Goal: Task Accomplishment & Management: Manage account settings

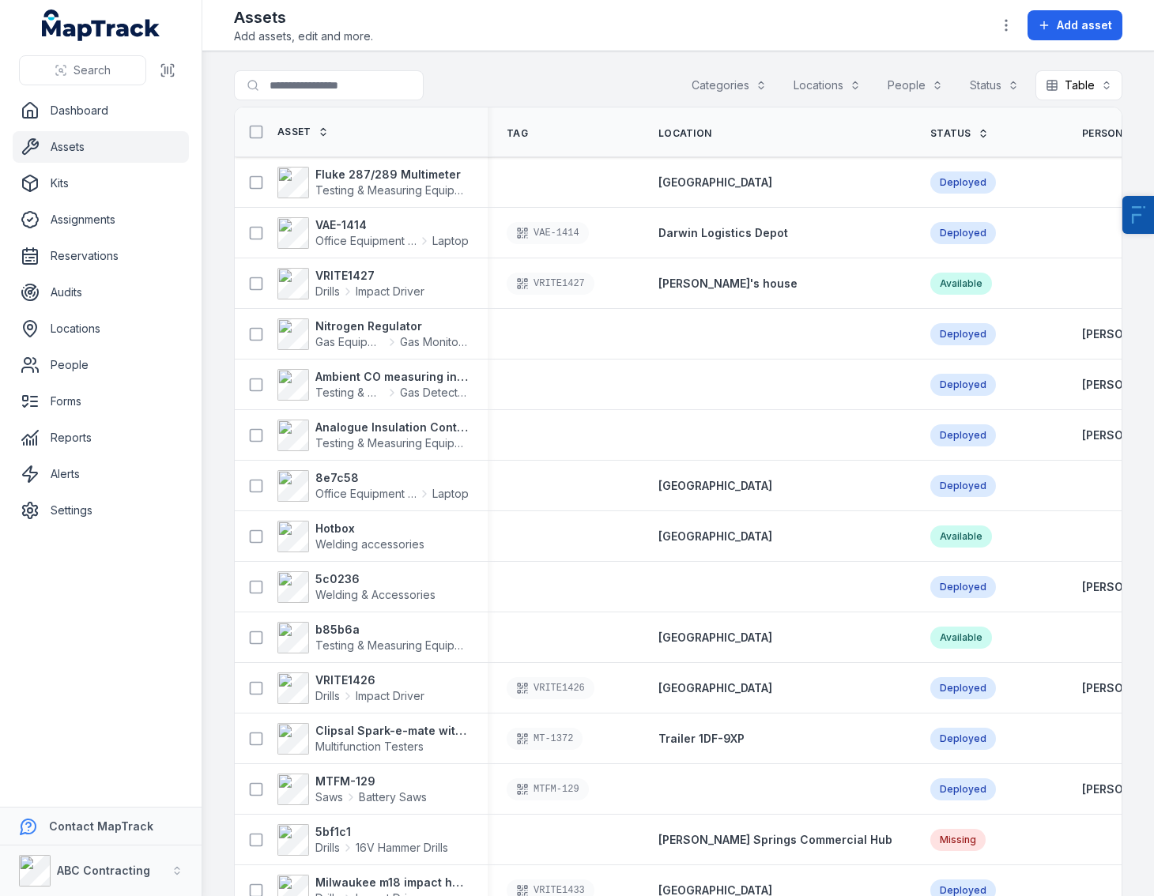
click at [493, 37] on div "Assets Add assets, edit and more. Add asset" at bounding box center [678, 25] width 888 height 38
click at [376, 181] on strong "Fluke 287/289 Multimeter" at bounding box center [391, 175] width 153 height 16
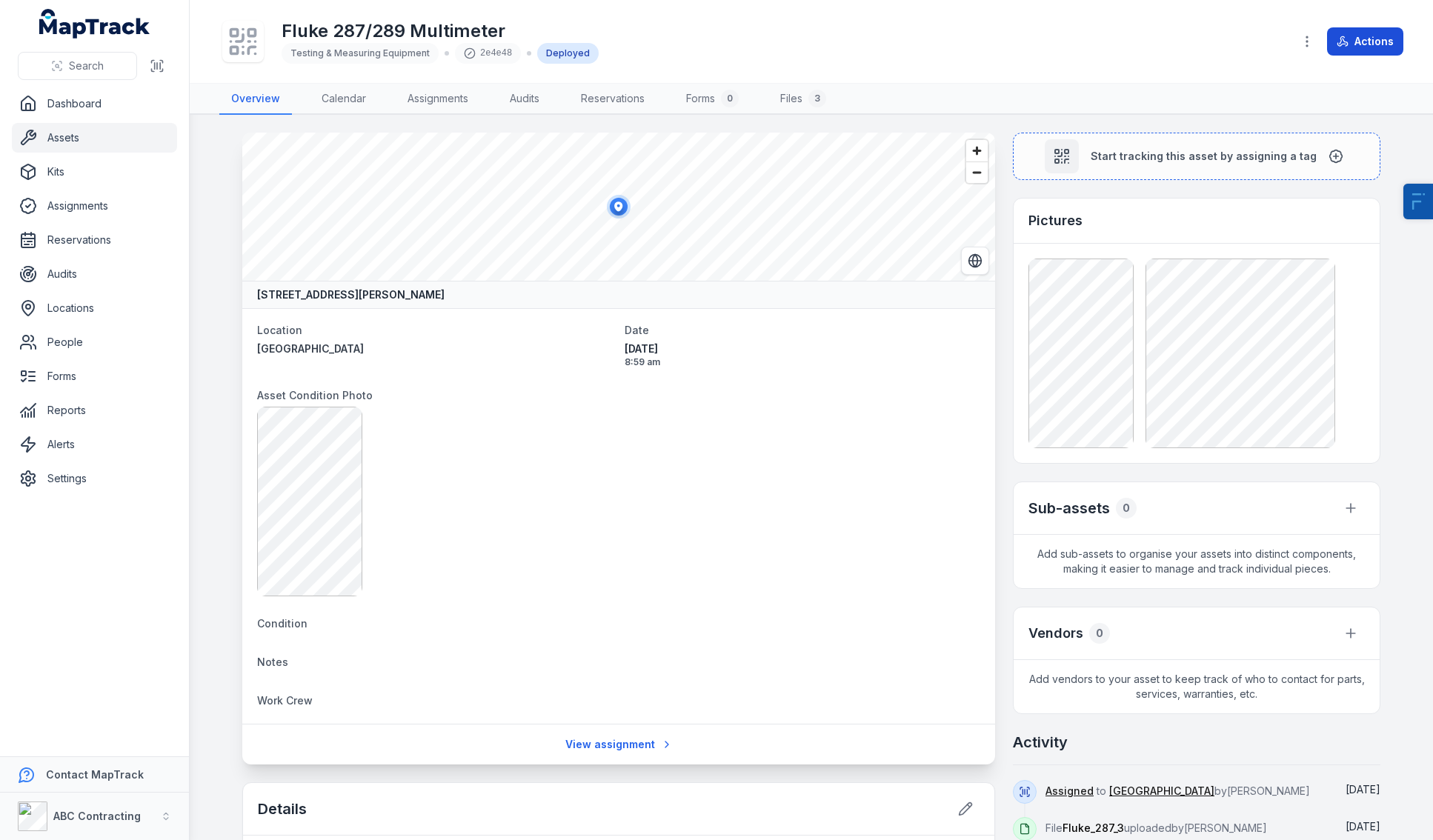
click at [1081, 43] on button "Actions" at bounding box center [1365, 41] width 76 height 28
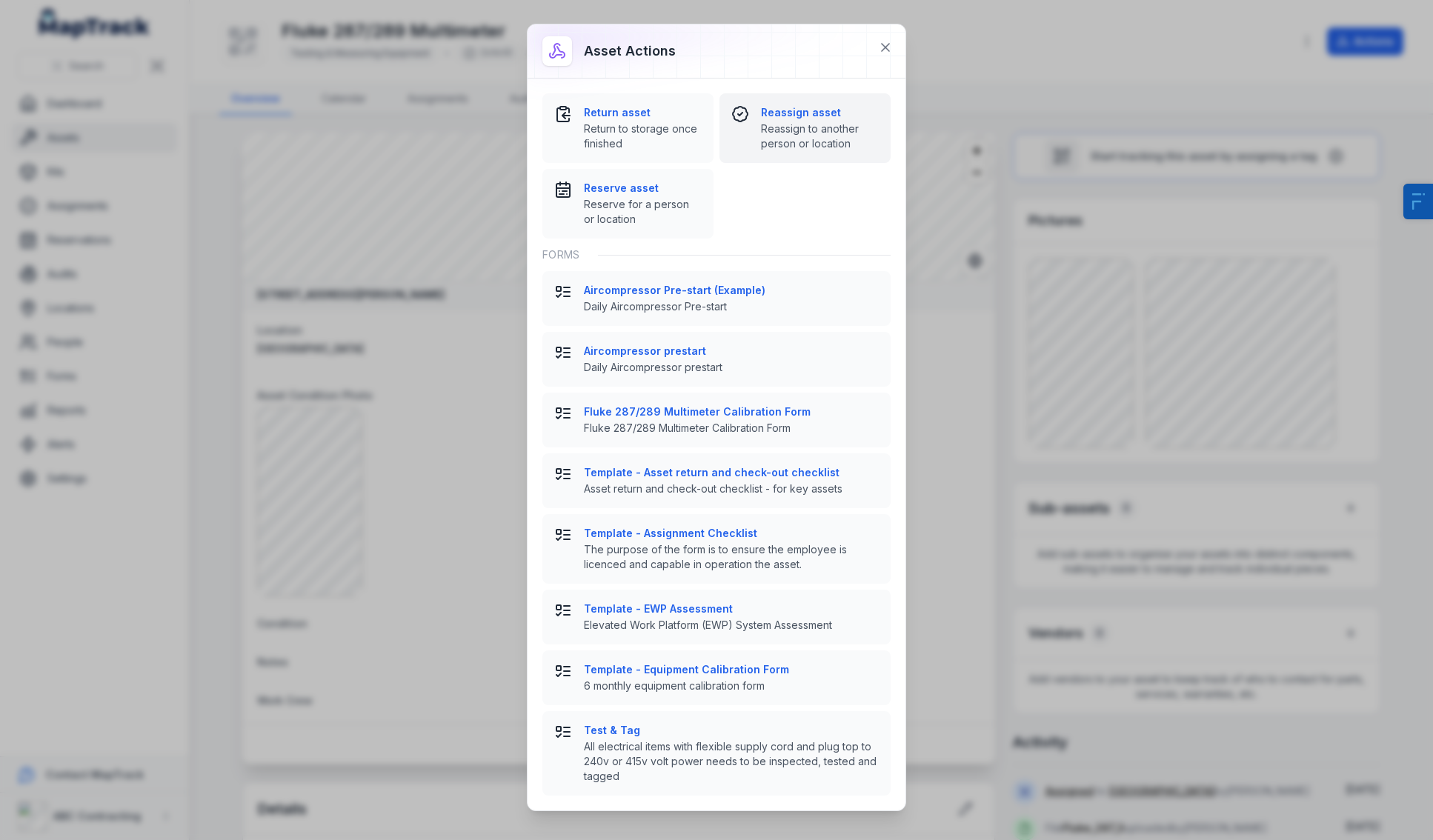
click at [777, 119] on strong "Reassign asset" at bounding box center [820, 112] width 118 height 15
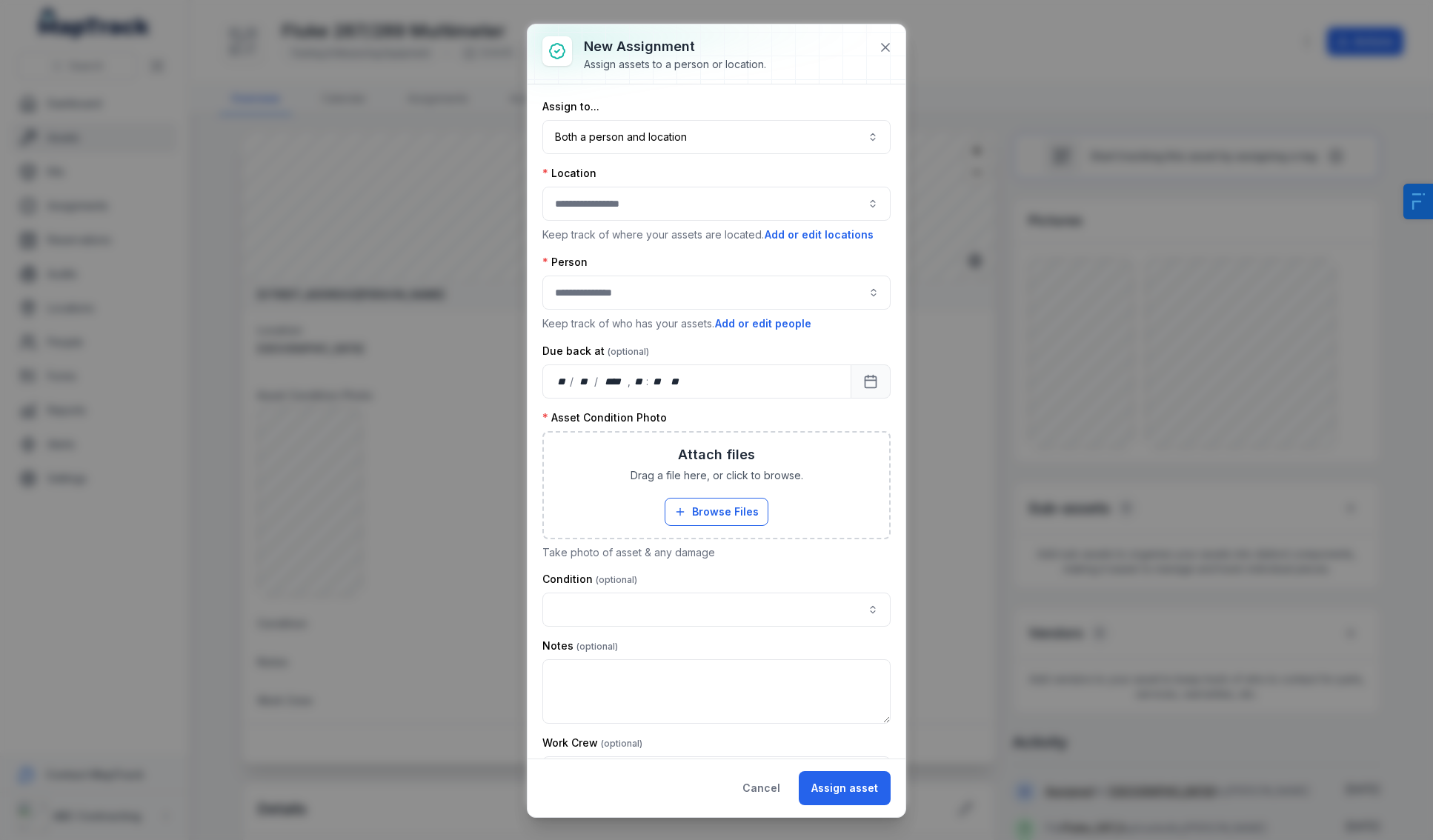
click at [609, 215] on button "button" at bounding box center [716, 203] width 348 height 34
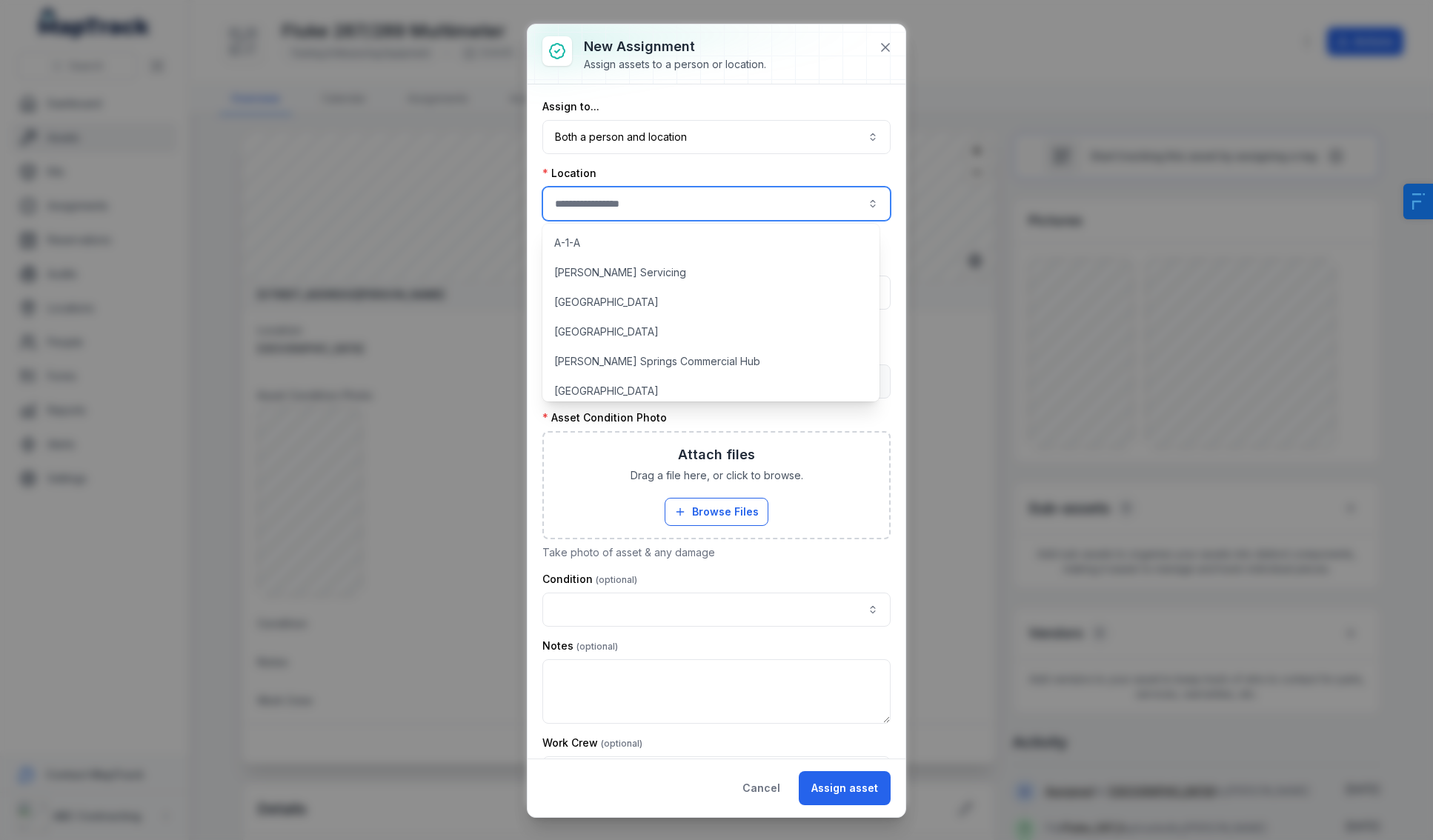
click at [695, 169] on div "Location" at bounding box center [716, 173] width 348 height 15
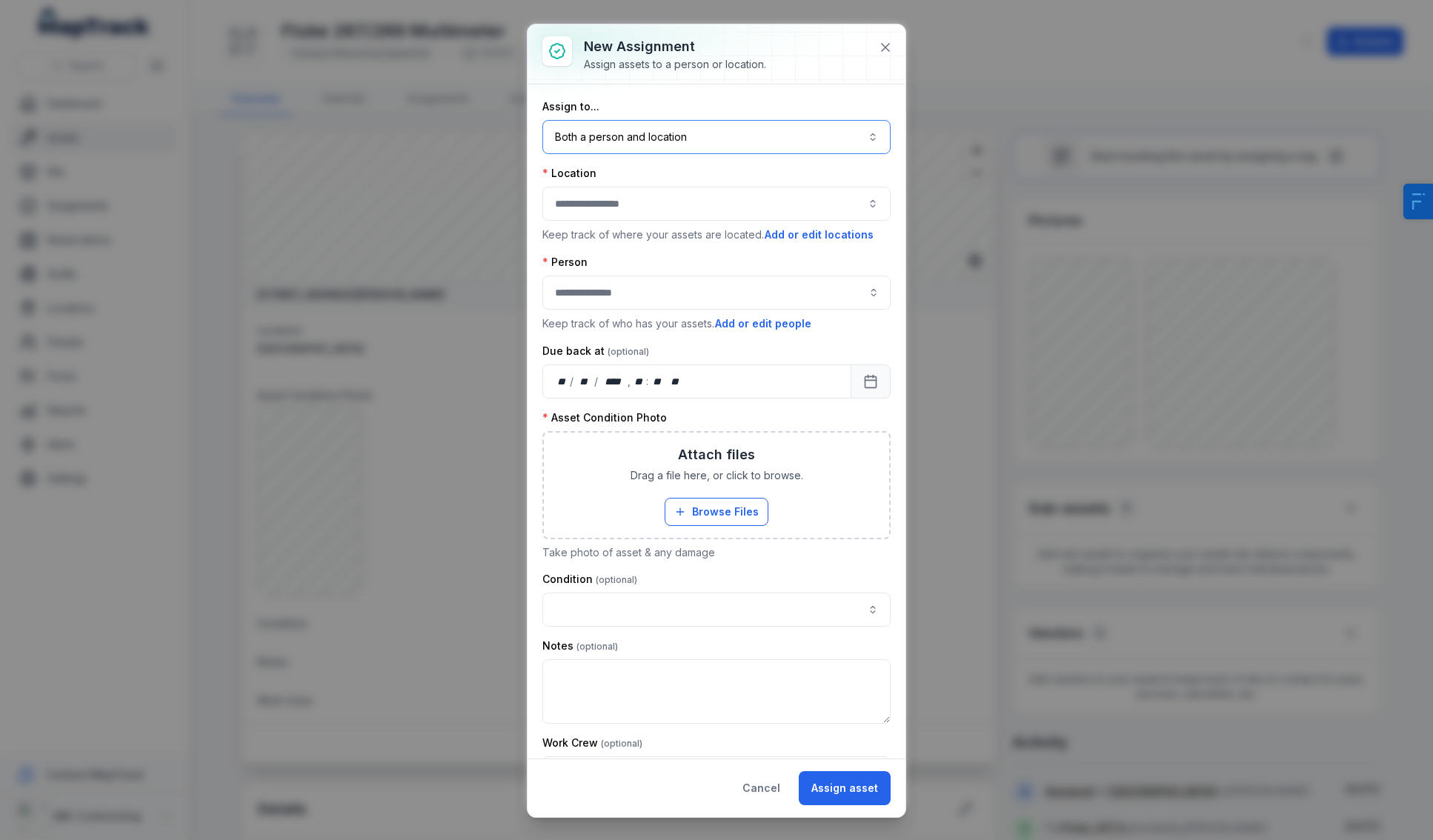
click at [671, 134] on button "Both a person and location ****" at bounding box center [716, 137] width 348 height 34
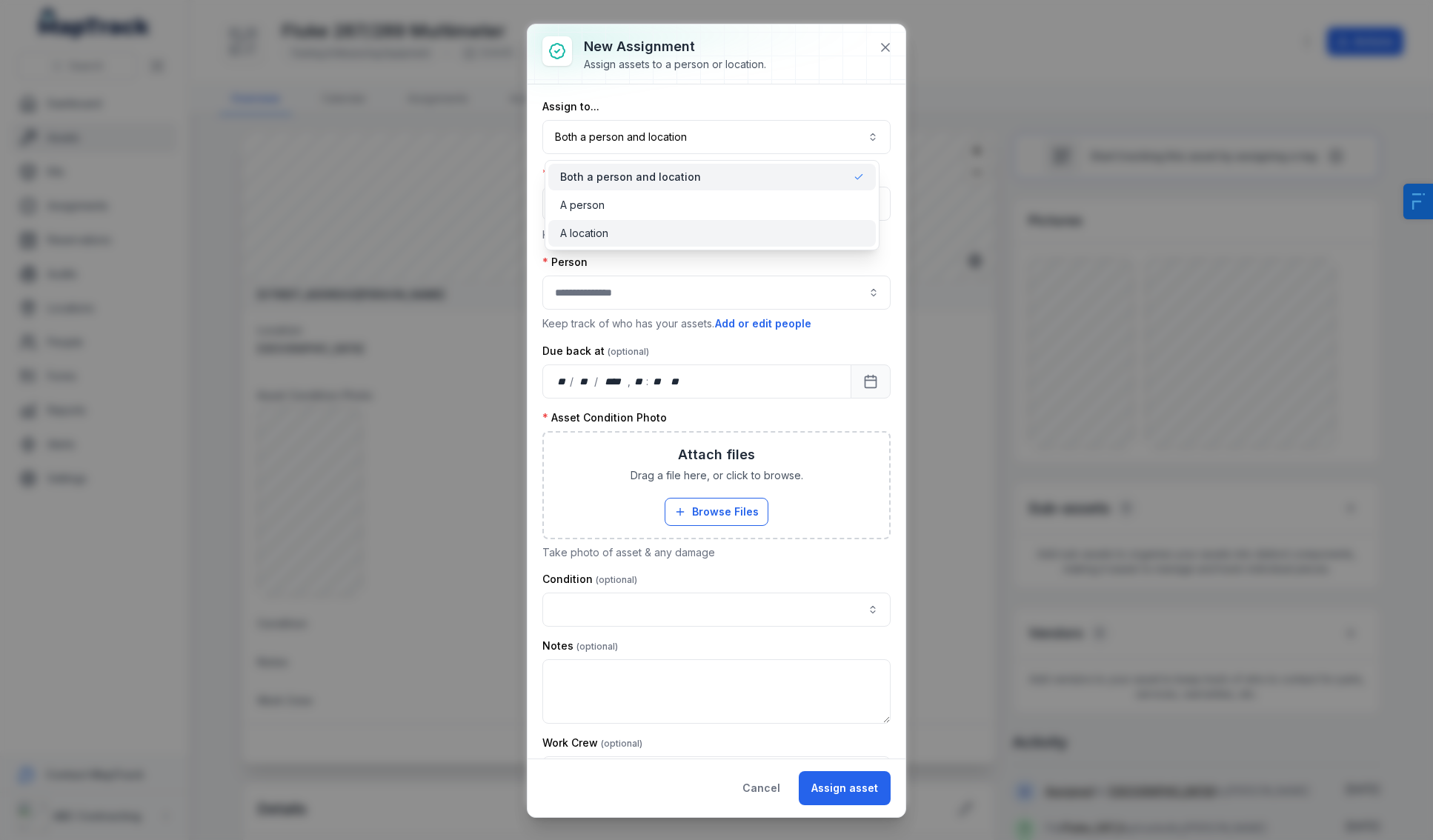
click at [623, 226] on div "A location" at bounding box center [712, 233] width 304 height 15
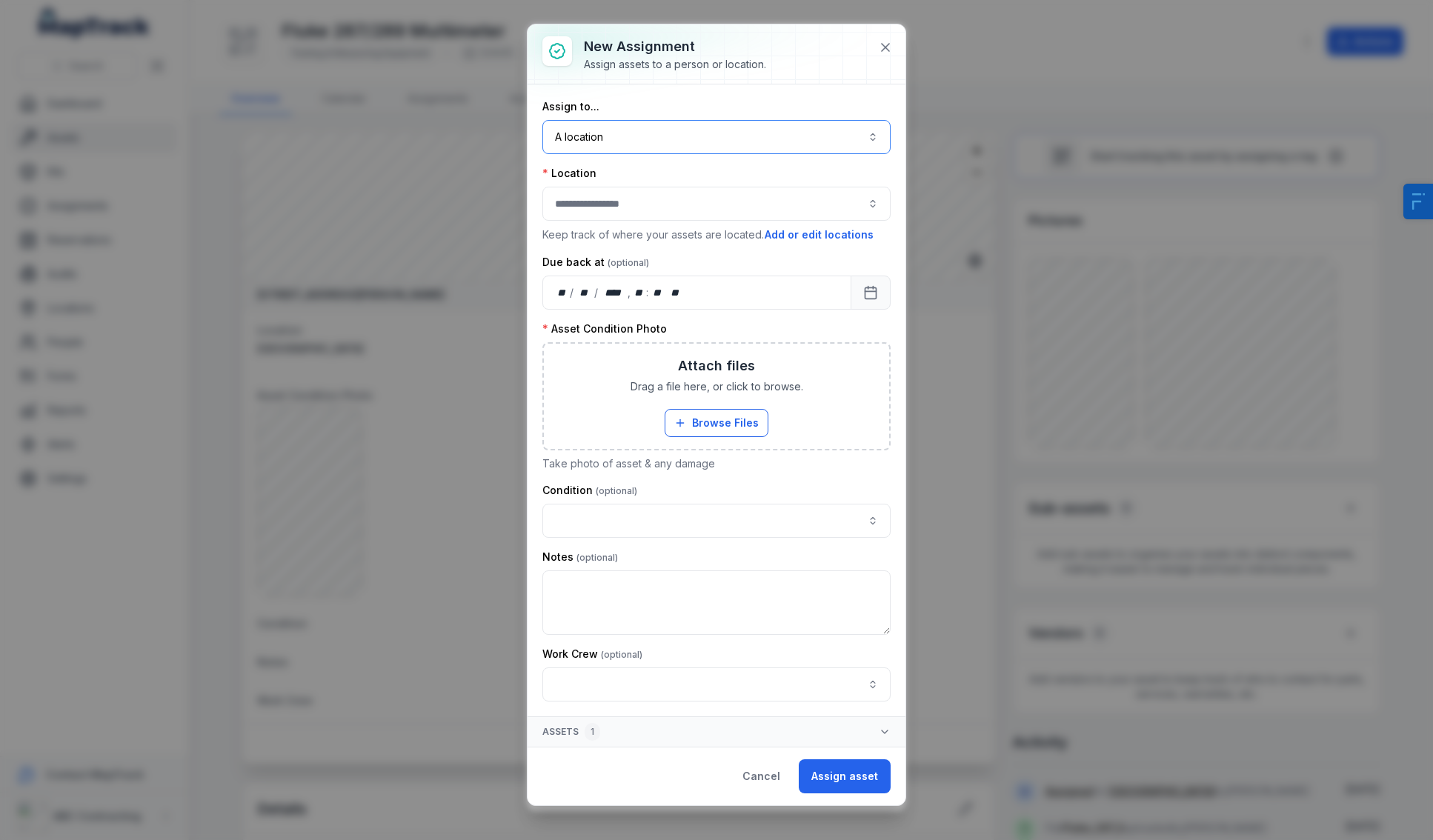
click at [652, 188] on button "button" at bounding box center [716, 203] width 348 height 34
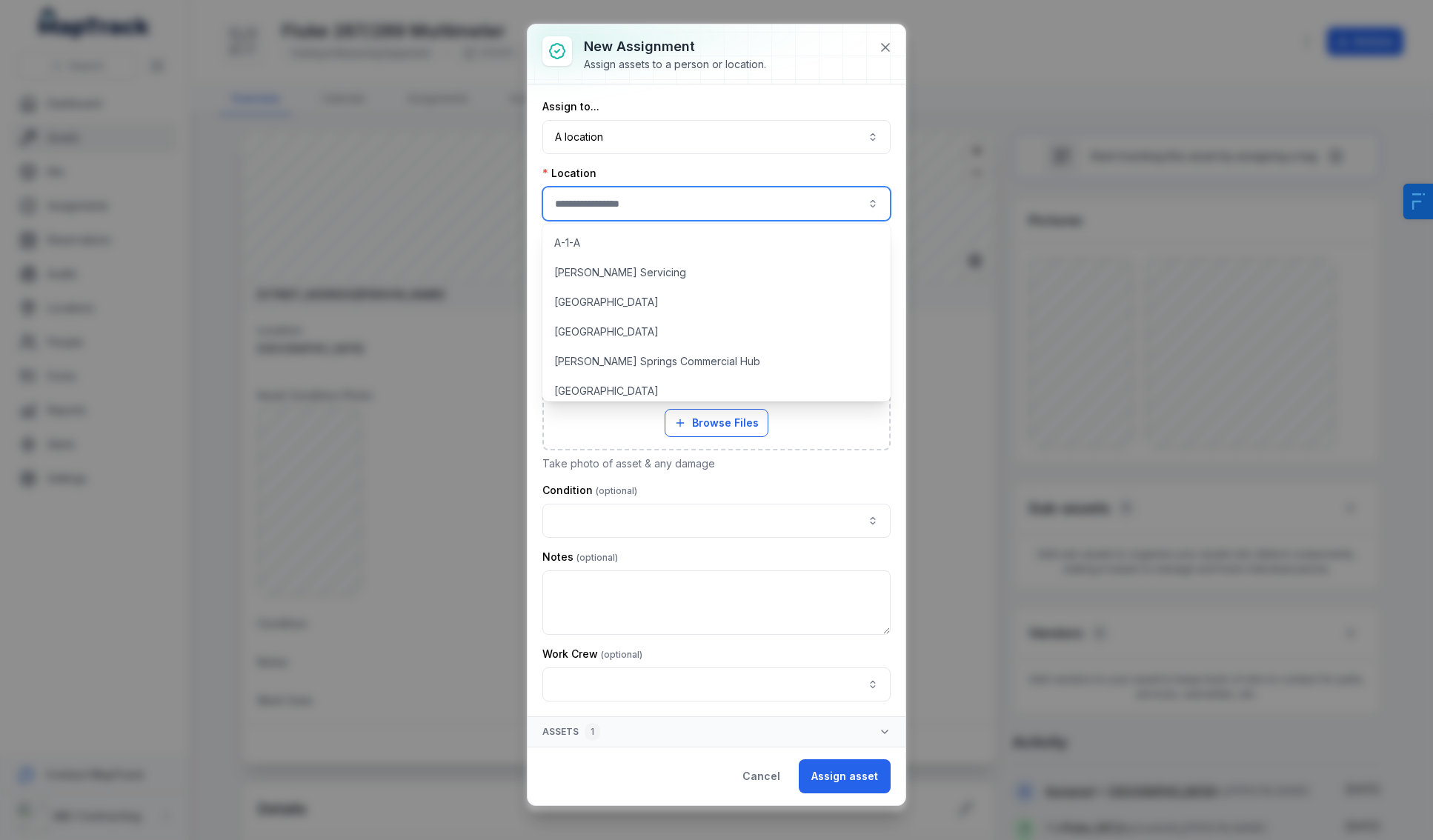
click at [682, 164] on div "Assign to... A location ******** Location Keep track of where your assets are l…" at bounding box center [716, 400] width 348 height 602
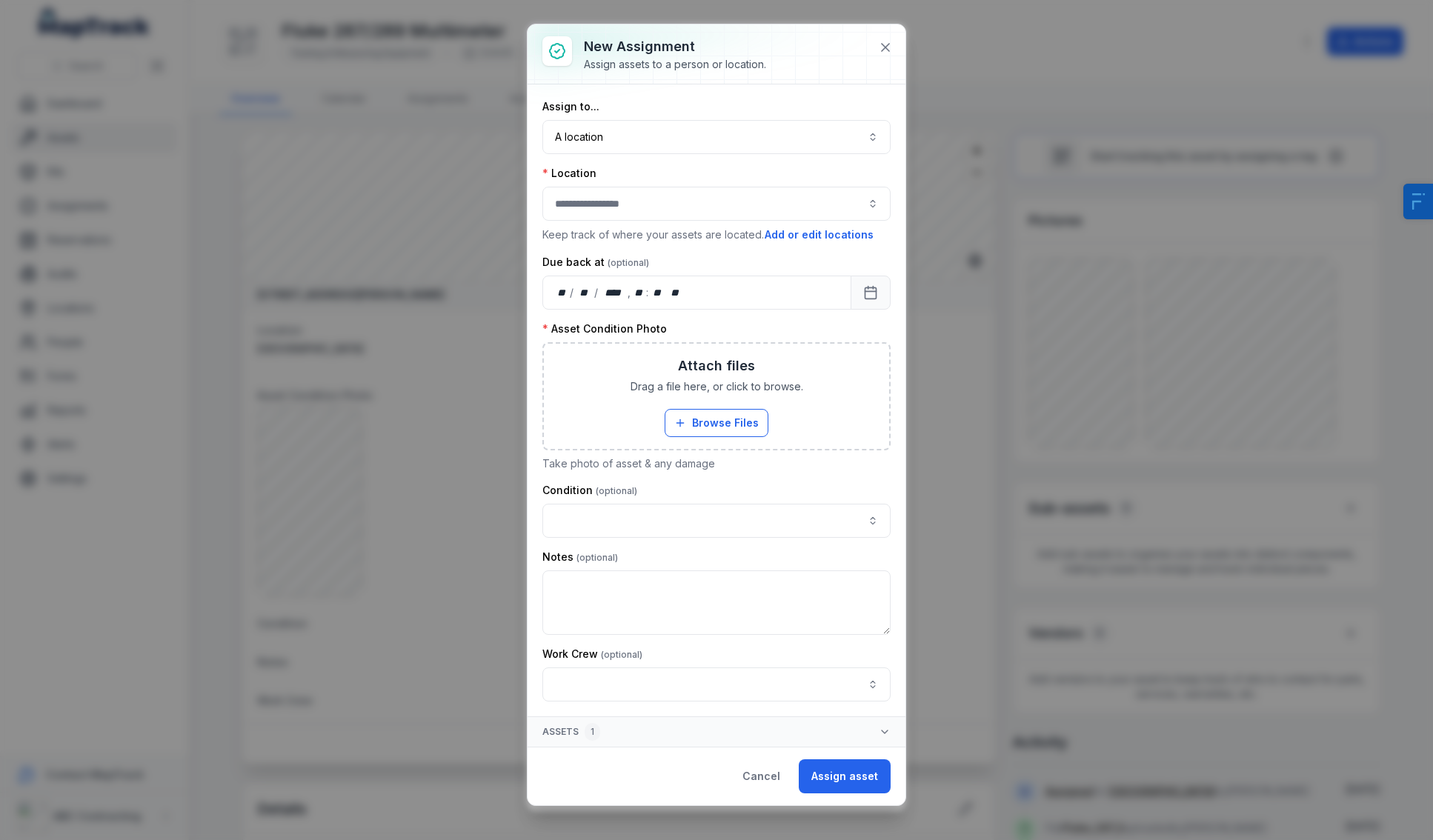
click at [639, 451] on div "Asset Condition Photo ***** Attach files Drag a file here, or click to browse. …" at bounding box center [716, 397] width 348 height 150
click at [763, 775] on button "Cancel" at bounding box center [761, 776] width 63 height 34
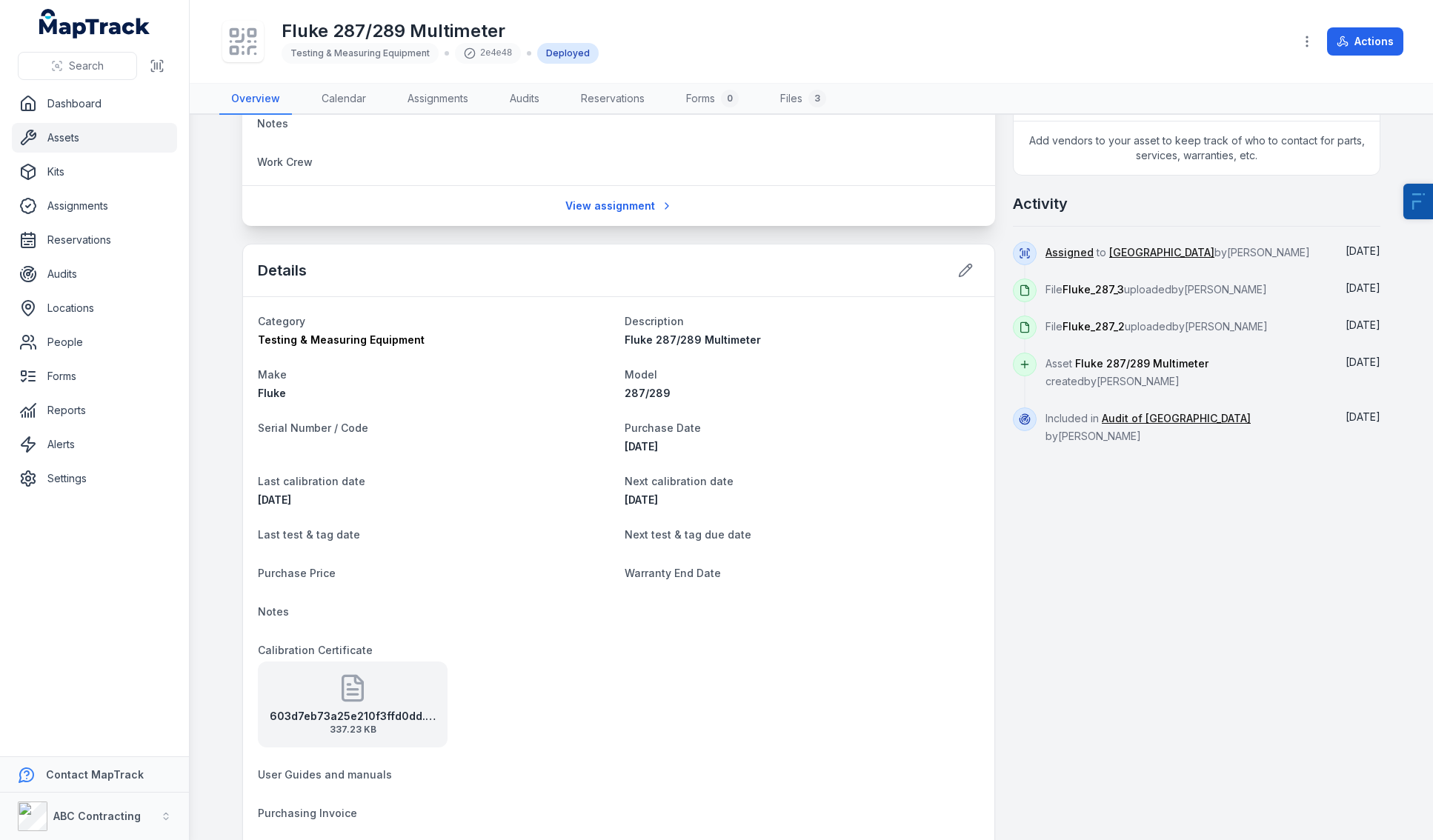
scroll to position [635, 0]
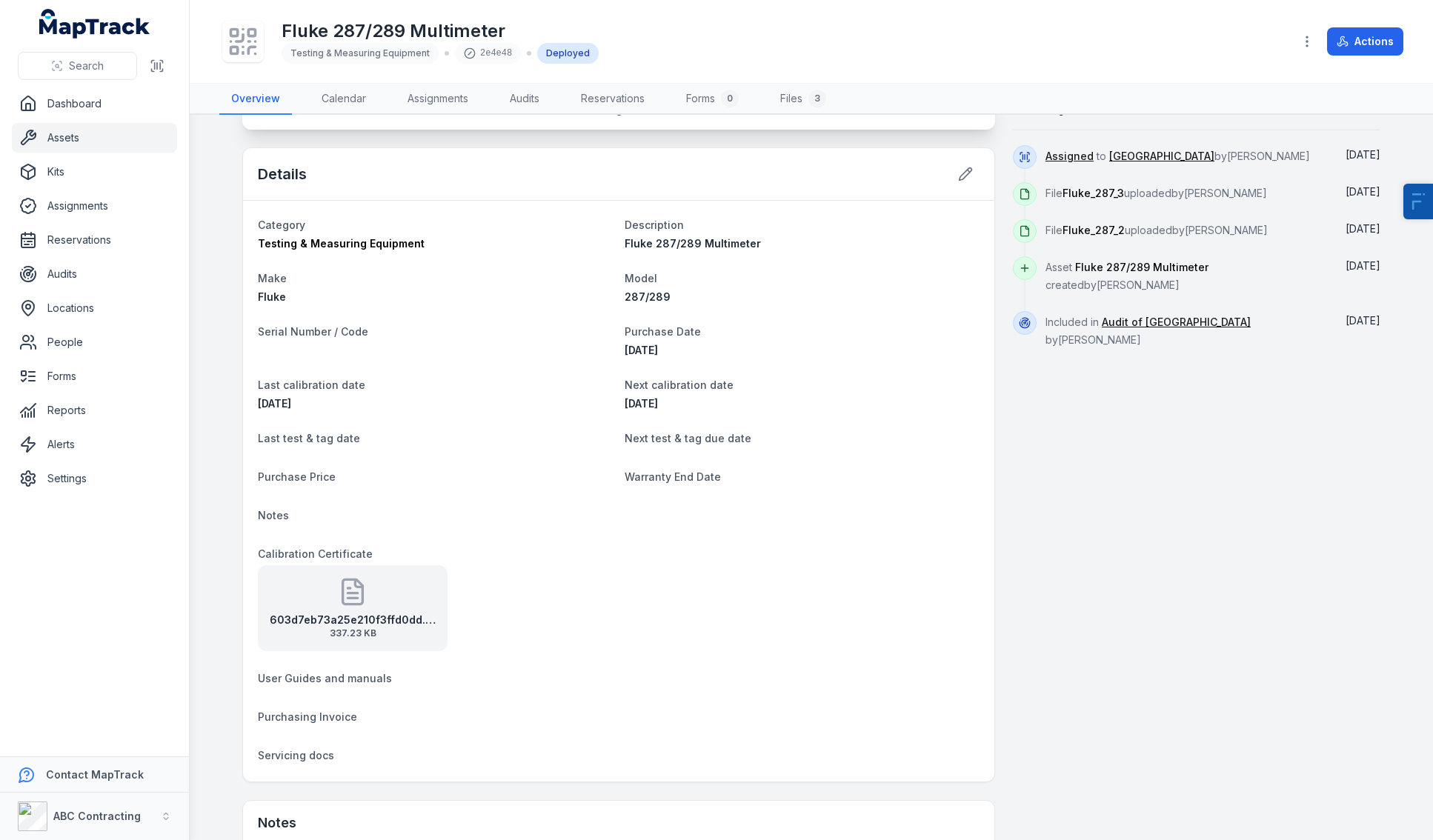
click at [341, 602] on icon at bounding box center [353, 592] width 30 height 30
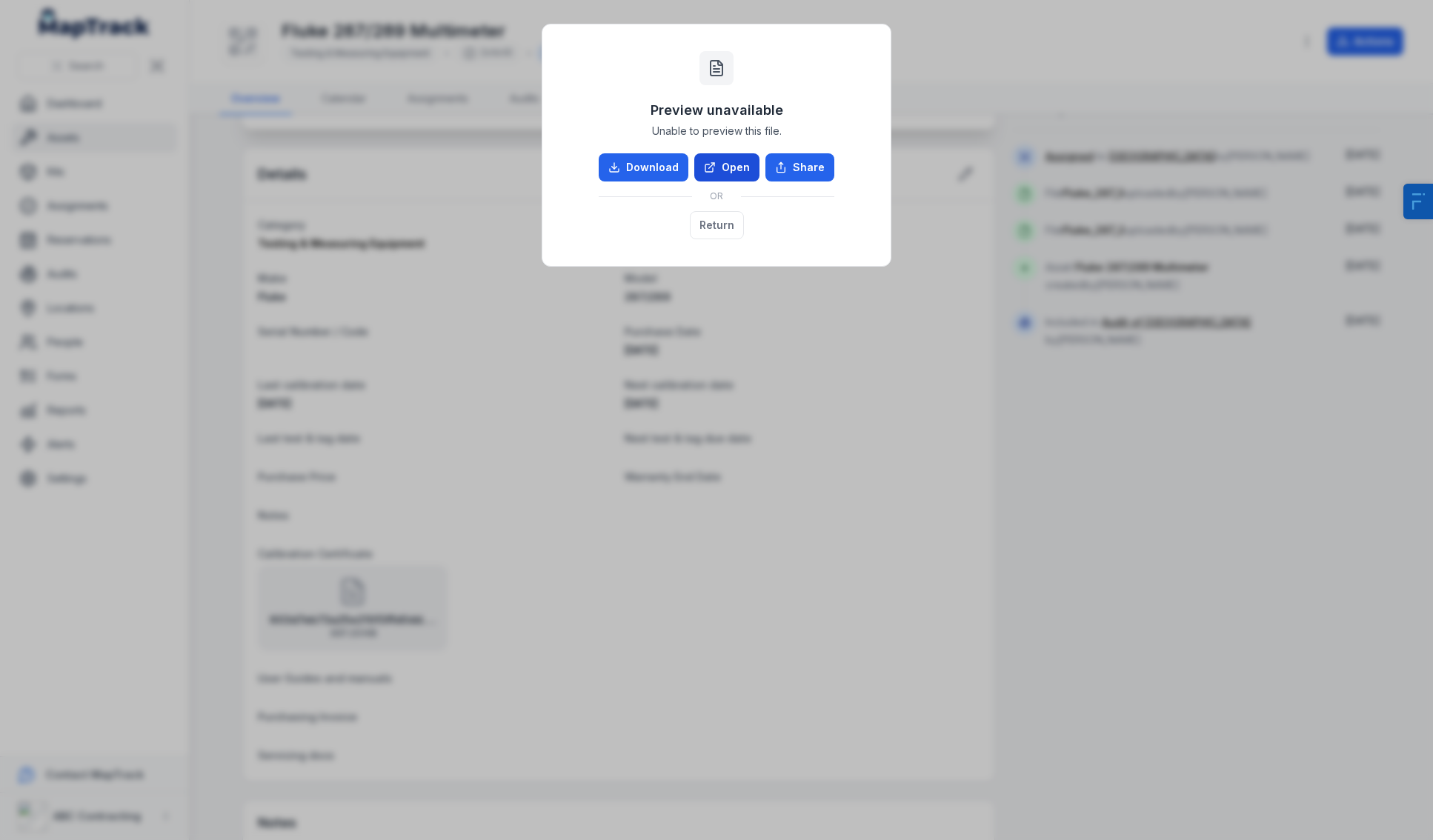
click at [725, 163] on link "Open" at bounding box center [727, 168] width 66 height 28
click at [807, 170] on button "Share" at bounding box center [799, 168] width 68 height 28
click at [820, 68] on div "Preview unavailable Unable to preview this file. Download Open Share OR Return" at bounding box center [716, 145] width 319 height 212
click at [592, 432] on div "Preview unavailable Unable to preview this file. Download Open Share OR Return" at bounding box center [716, 420] width 1433 height 840
click at [800, 487] on div "Preview unavailable Unable to preview this file. Download Open Share OR Return" at bounding box center [716, 420] width 1433 height 840
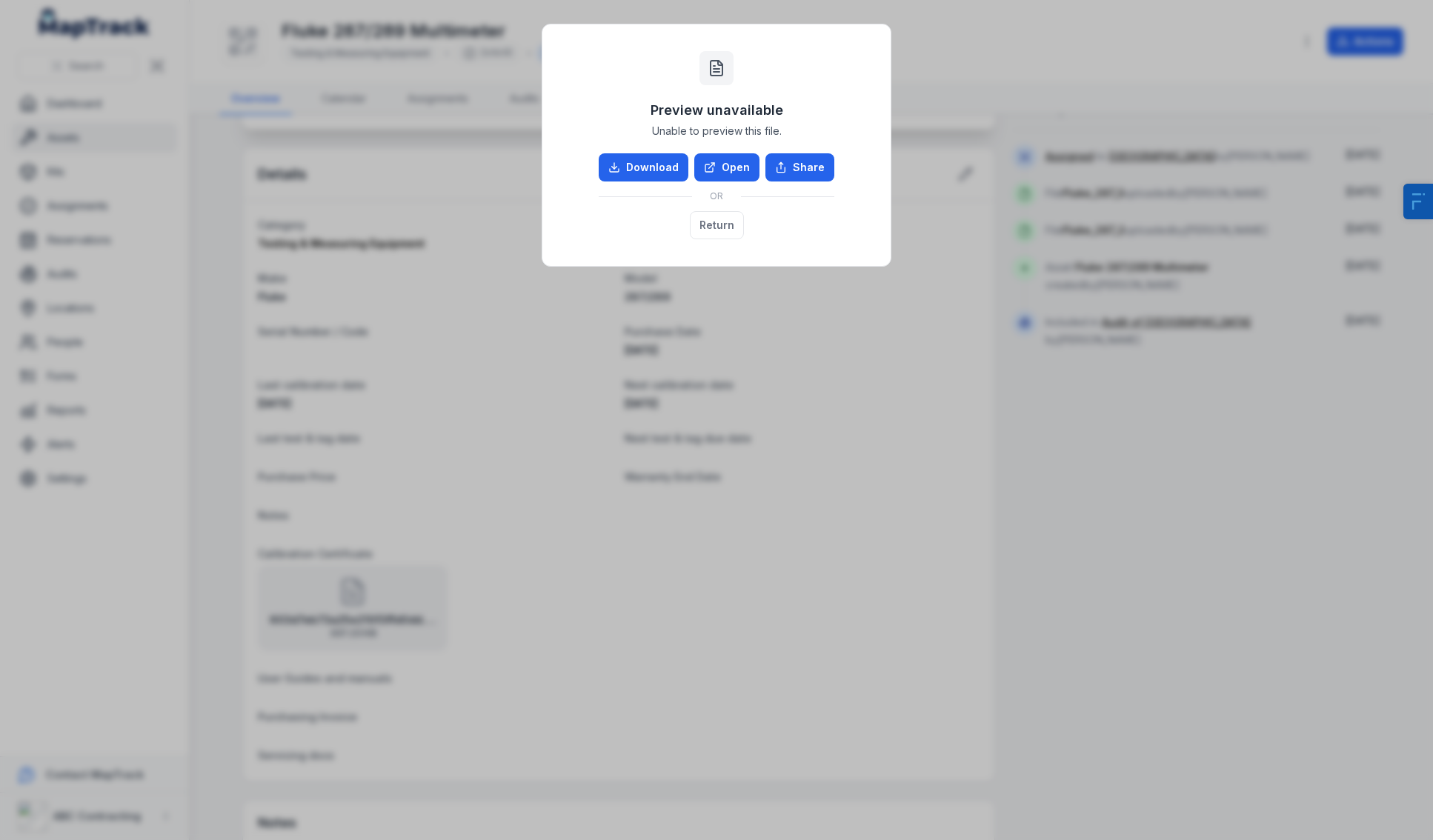
click at [800, 487] on div "Preview unavailable Unable to preview this file. Download Open Share OR Return" at bounding box center [716, 420] width 1433 height 840
click at [717, 229] on button "Return" at bounding box center [717, 225] width 54 height 28
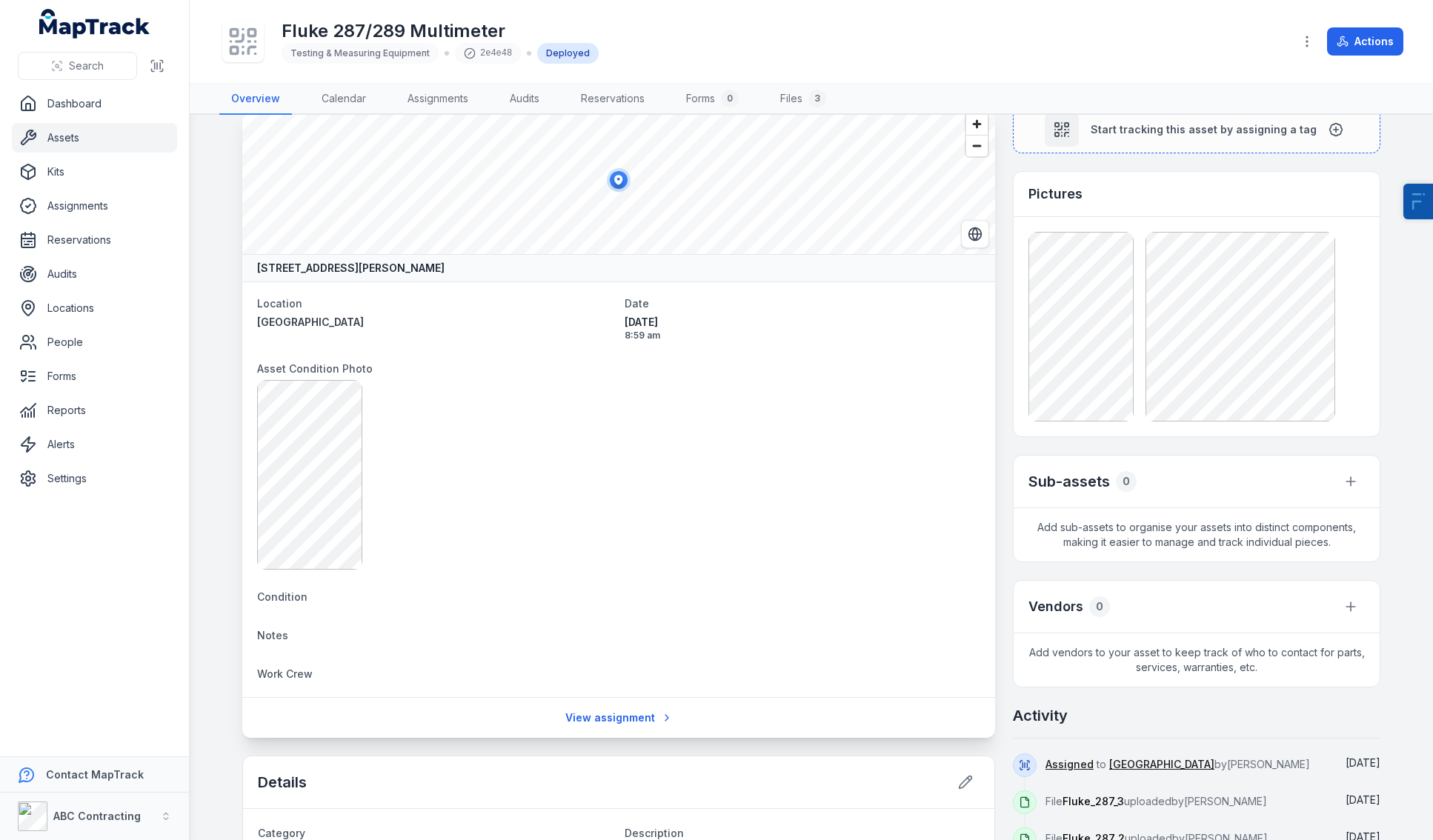
scroll to position [0, 0]
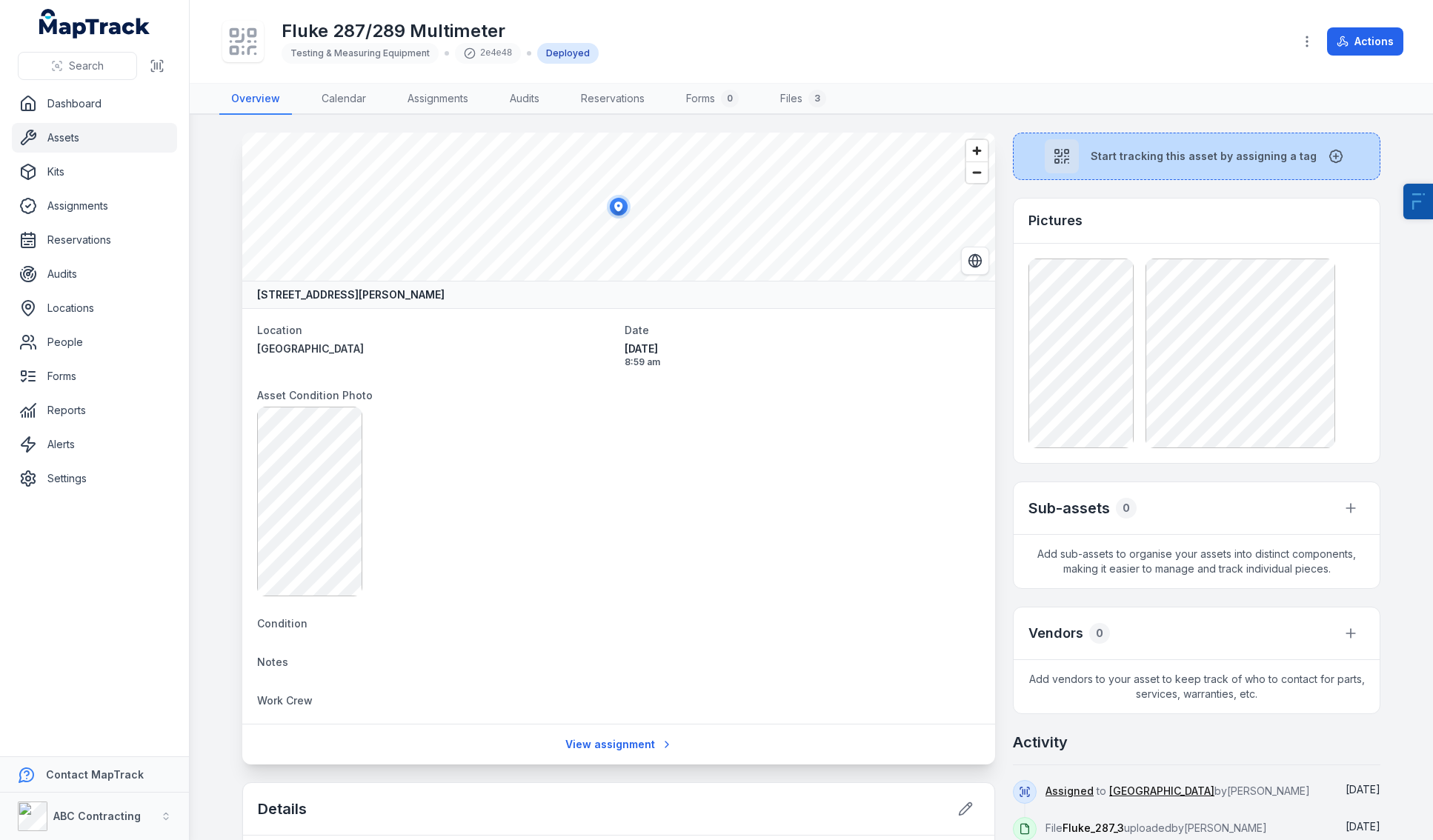
click at [1081, 164] on button "Start tracking this asset by assigning a tag" at bounding box center [1197, 156] width 368 height 48
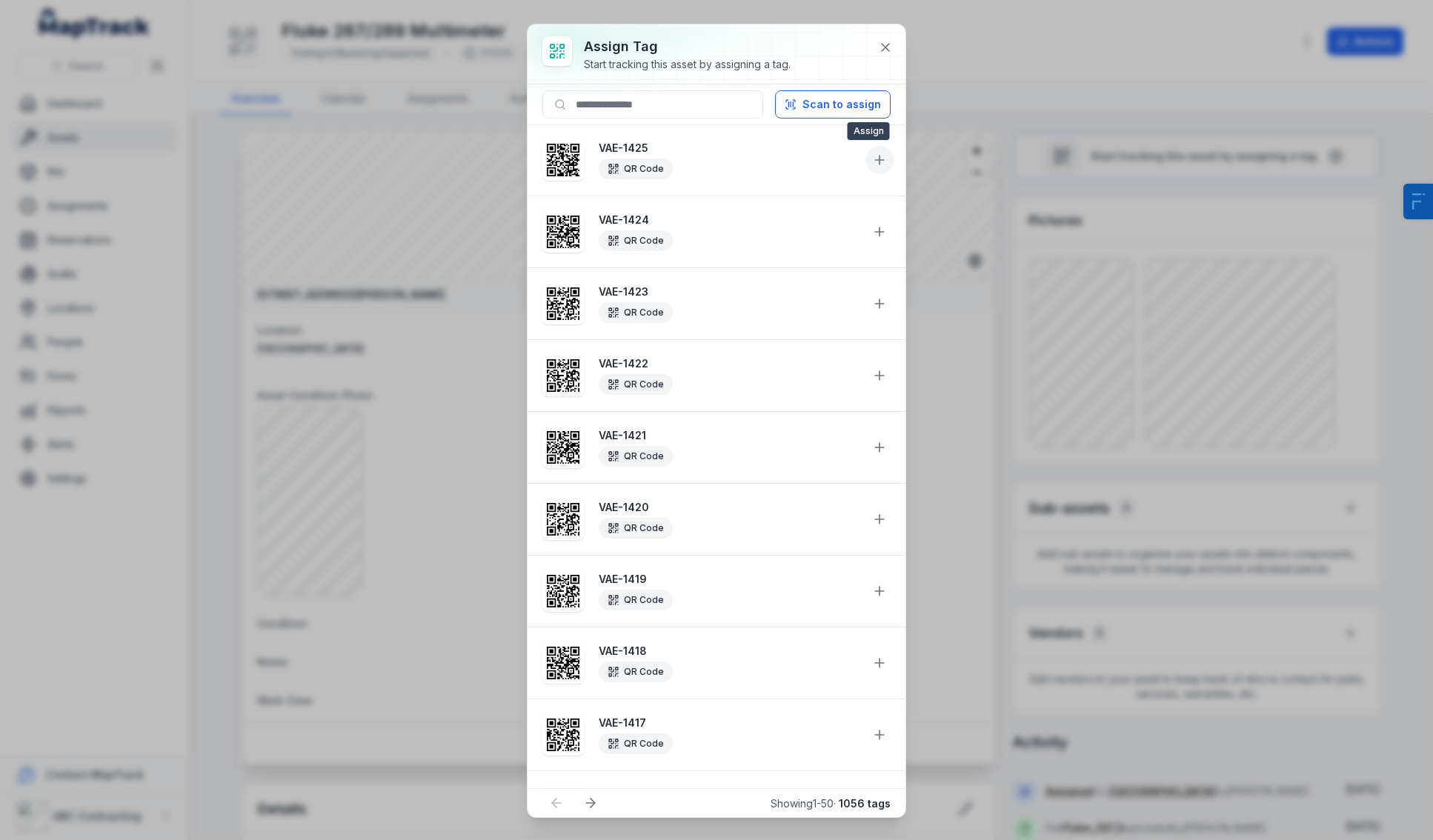
click at [866, 163] on button at bounding box center [880, 160] width 28 height 28
